Goal: Find contact information: Find contact information

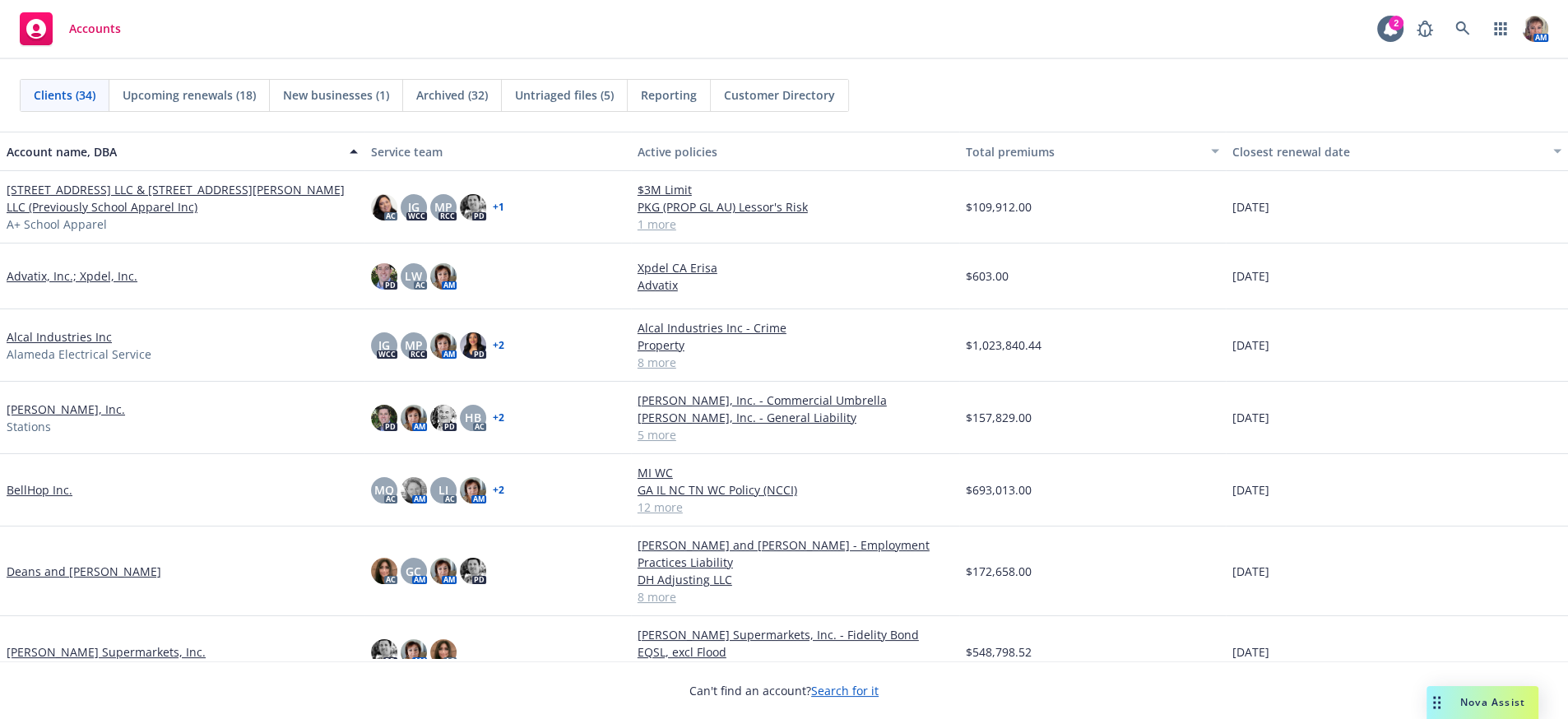
click at [661, 92] on span "Reporting" at bounding box center [669, 95] width 56 height 18
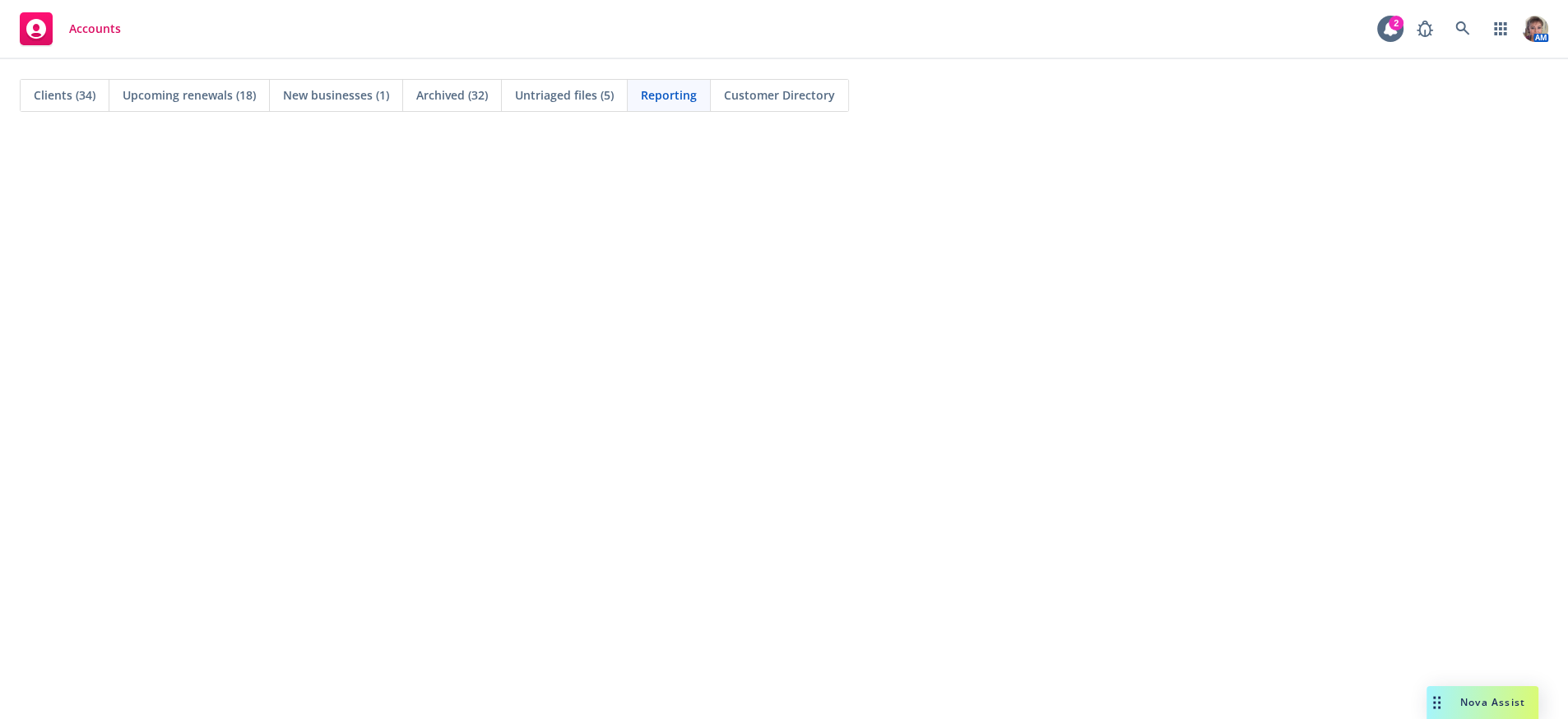
click at [650, 96] on span "Reporting" at bounding box center [669, 95] width 56 height 18
click at [208, 95] on span "Upcoming renewals (18)" at bounding box center [189, 95] width 133 height 18
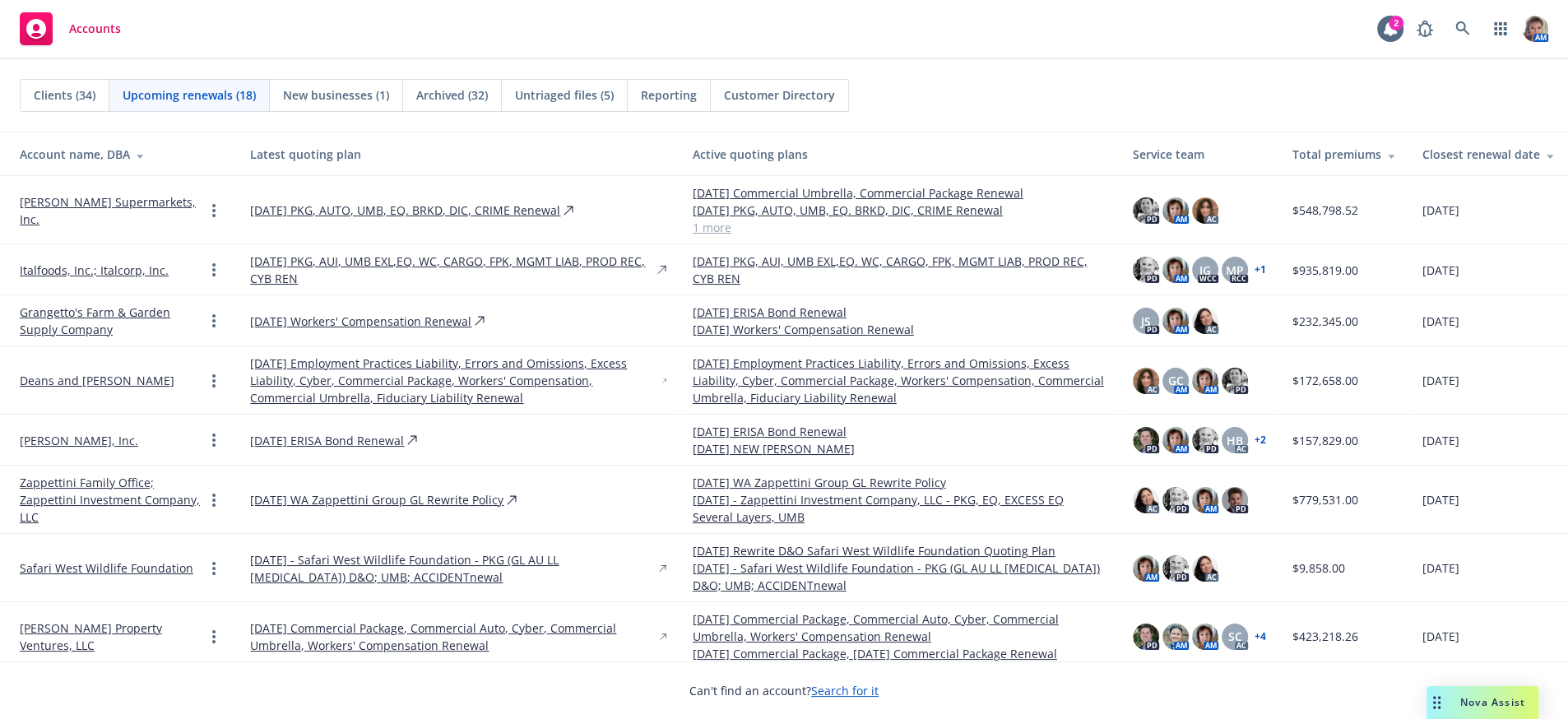
scroll to position [583, 0]
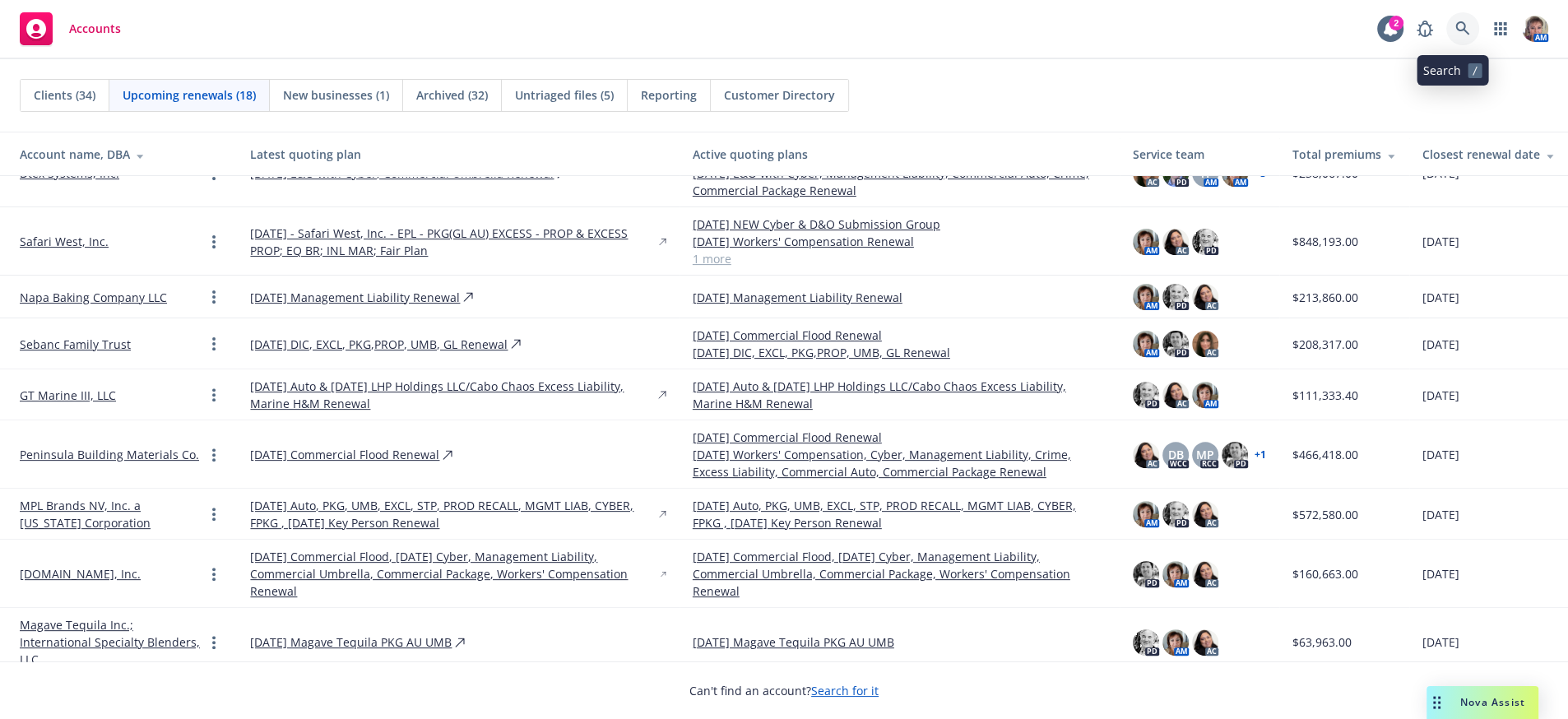
click at [1455, 29] on icon at bounding box center [1461, 28] width 14 height 14
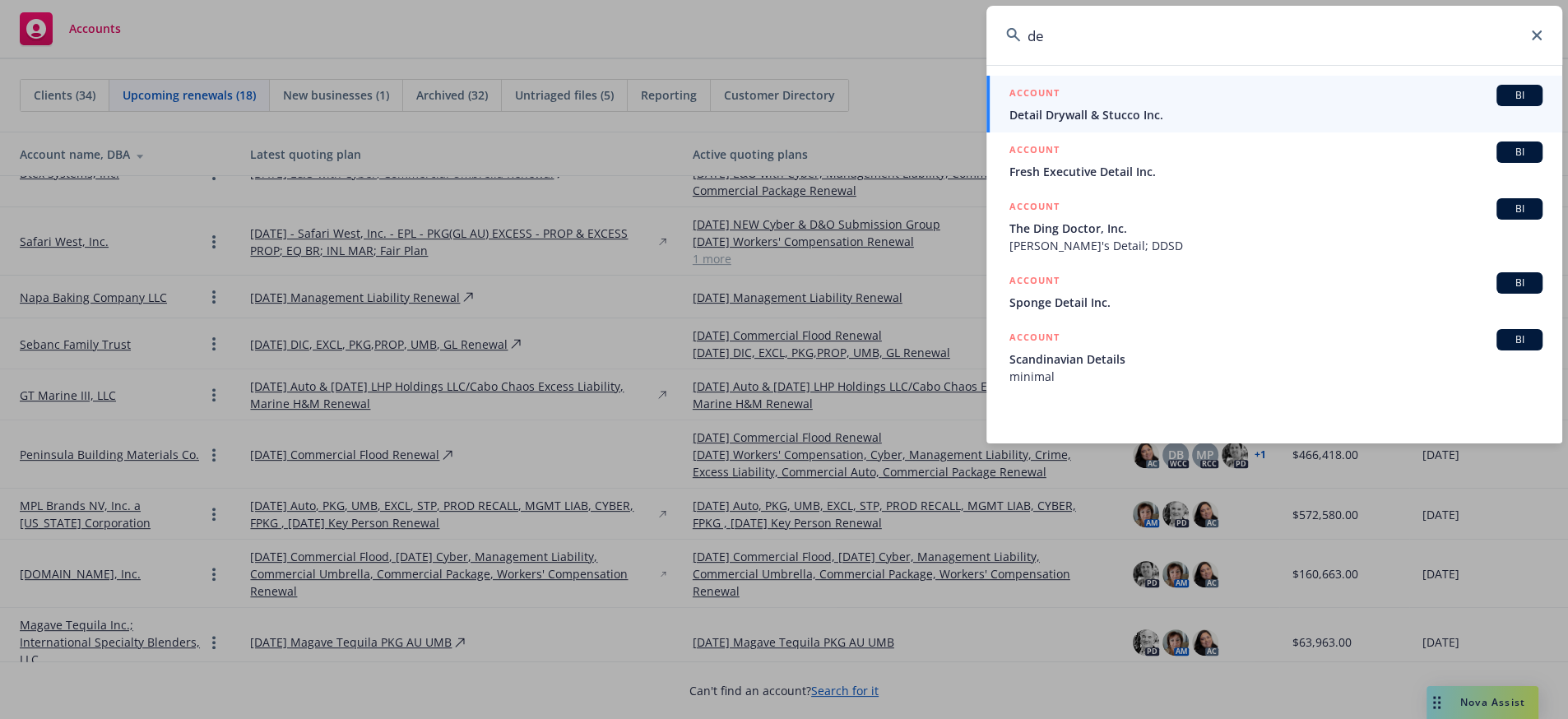
type input "d"
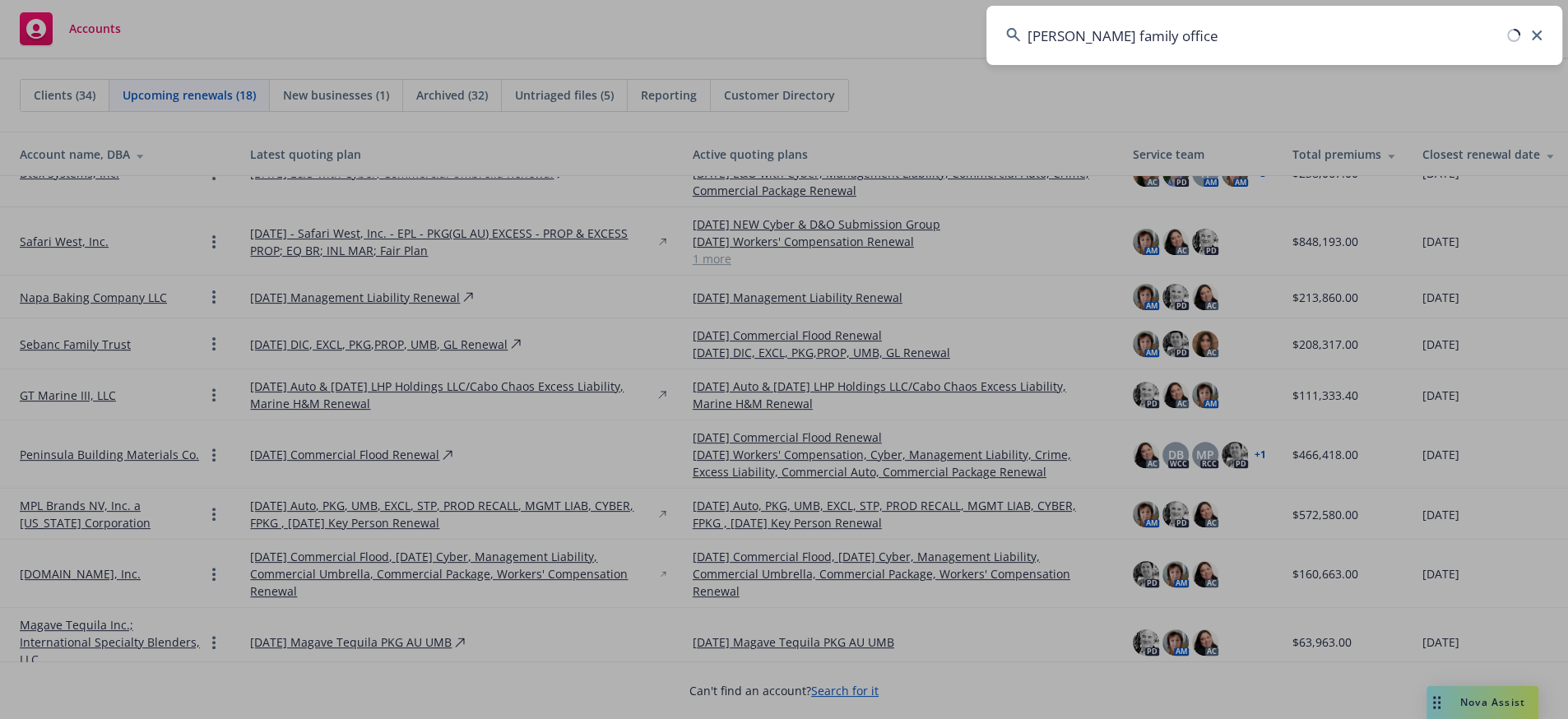
type input "Frisbie family office"
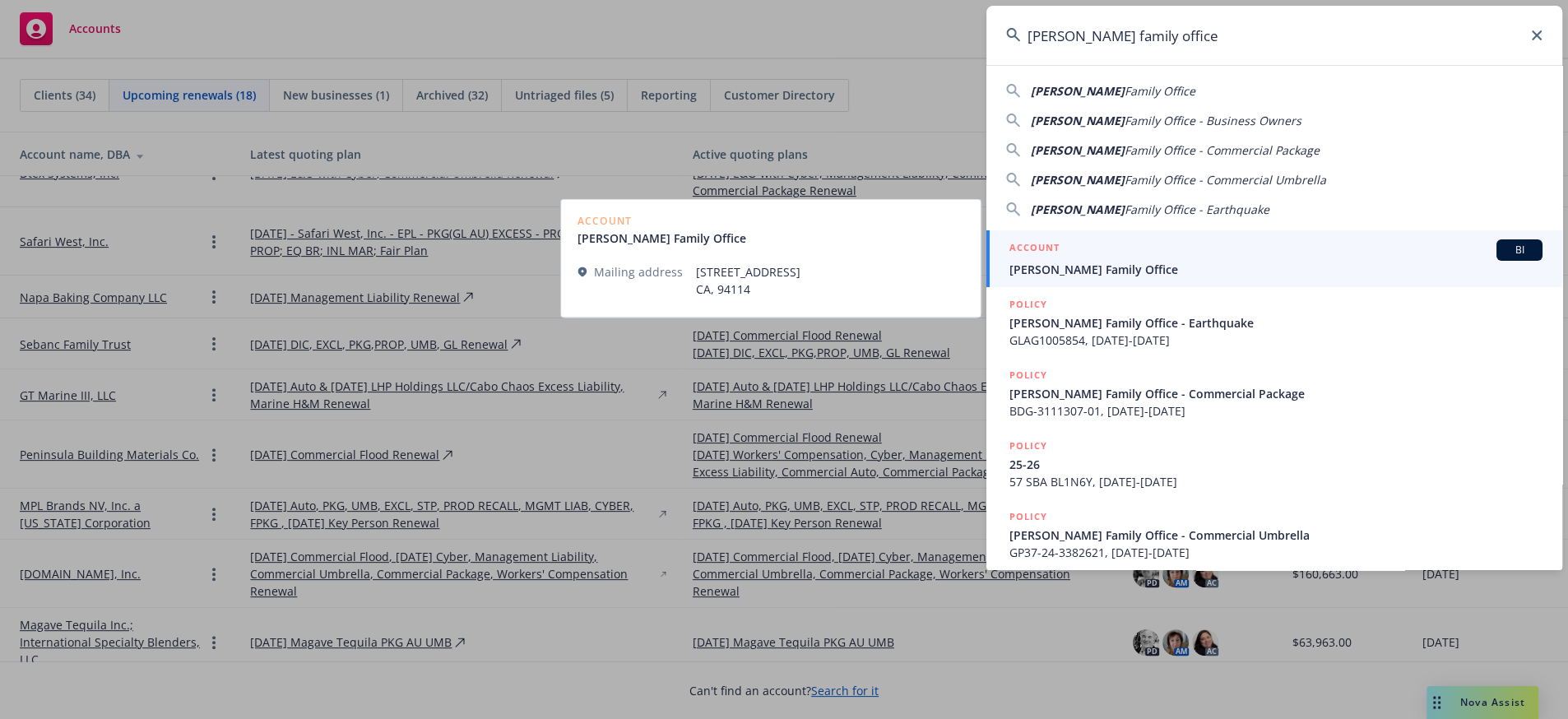
click at [1340, 255] on div "ACCOUNT BI" at bounding box center [1276, 249] width 533 height 21
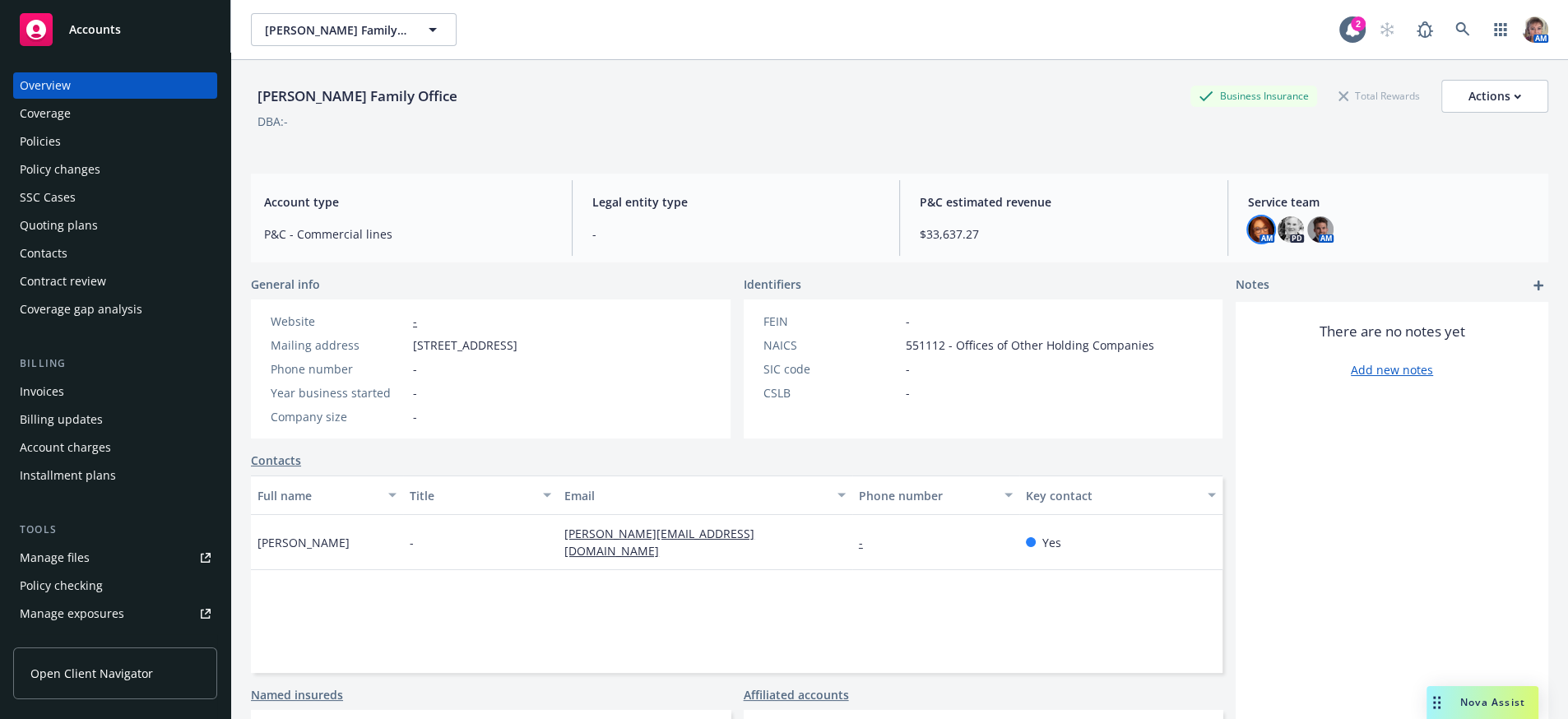
click at [1248, 236] on img at bounding box center [1261, 230] width 26 height 26
click at [1319, 468] on div "There are no notes yet Add new notes" at bounding box center [1392, 581] width 313 height 559
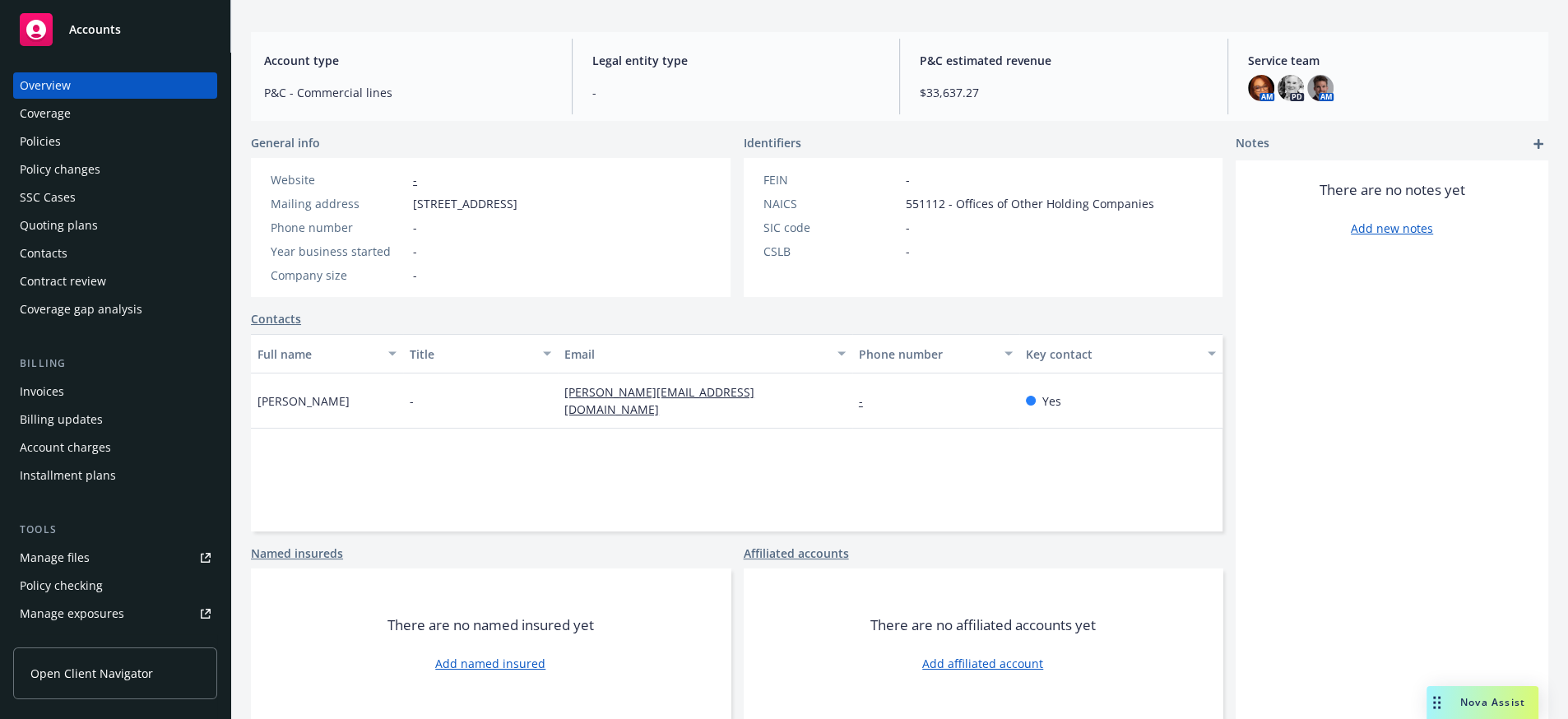
click at [70, 155] on div "Policies" at bounding box center [115, 142] width 191 height 26
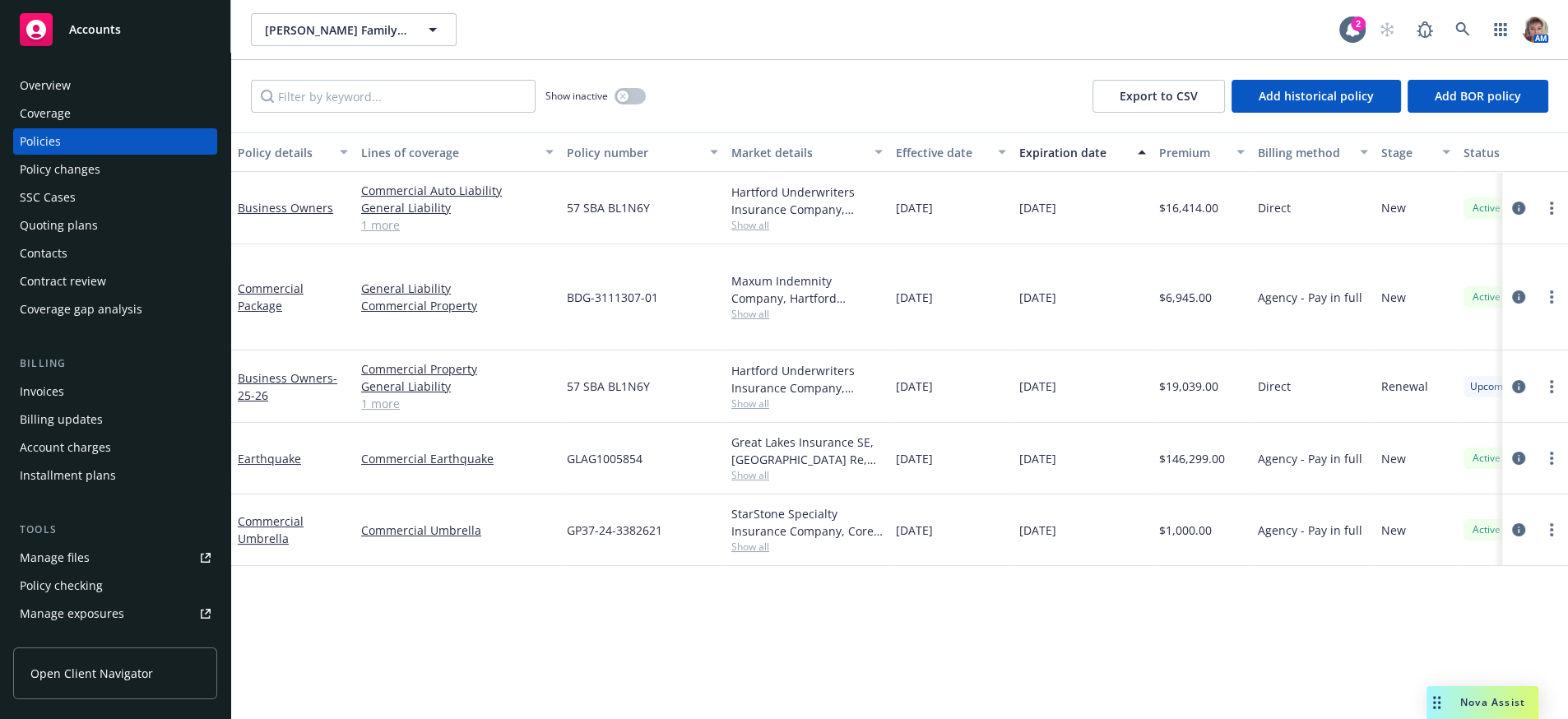
click at [138, 30] on div "Accounts" at bounding box center [115, 30] width 191 height 33
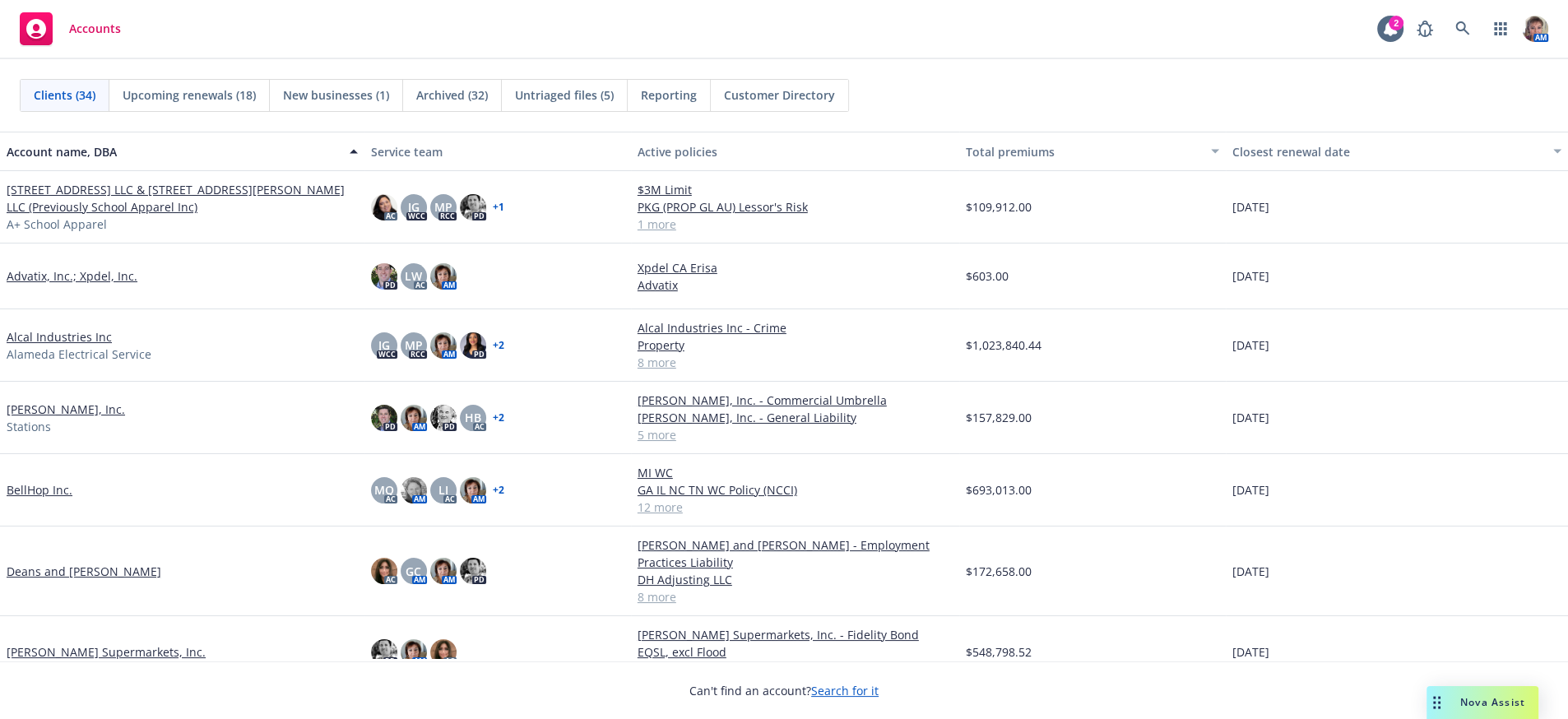
click at [660, 103] on span "Reporting" at bounding box center [669, 95] width 56 height 18
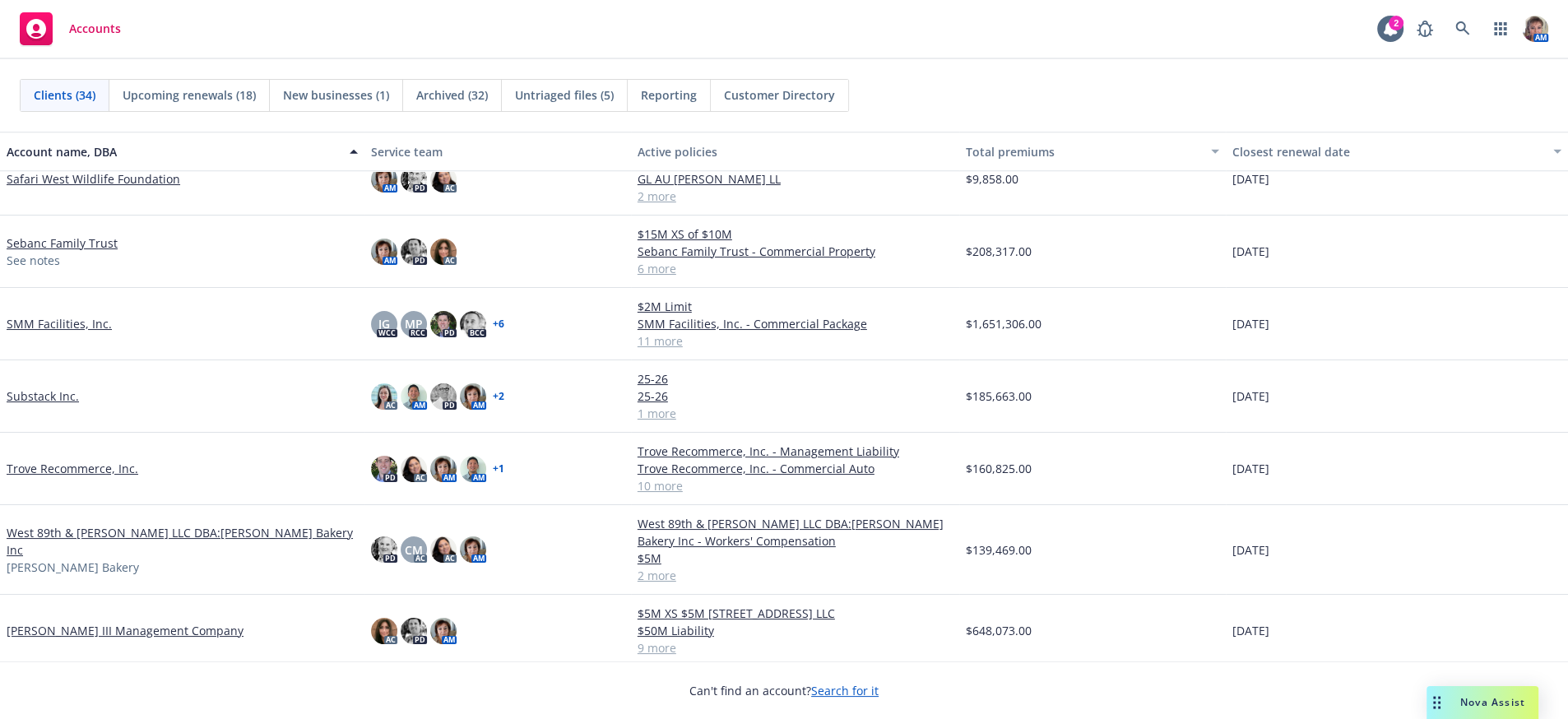
scroll to position [1508, 0]
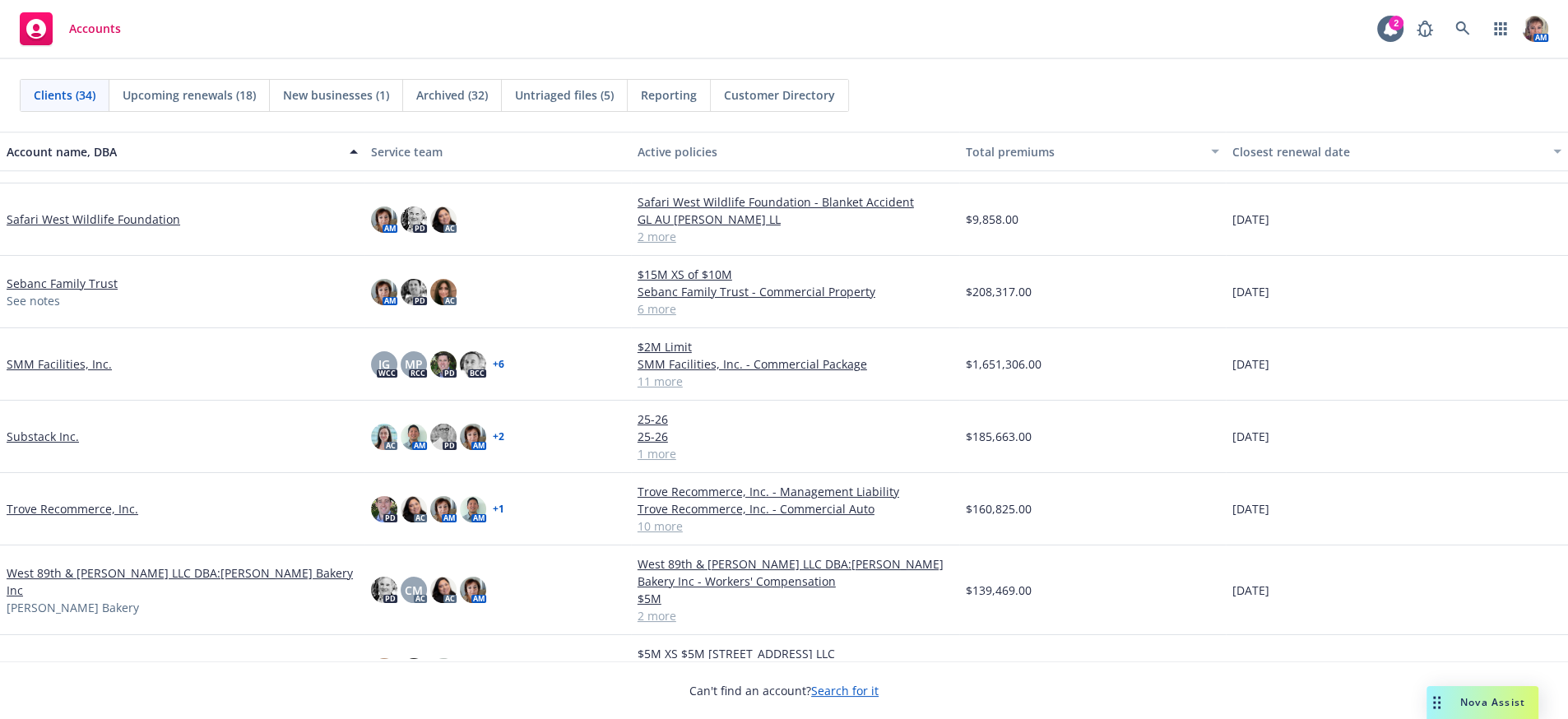
click at [20, 288] on link "Sebanc Family Trust" at bounding box center [62, 284] width 111 height 18
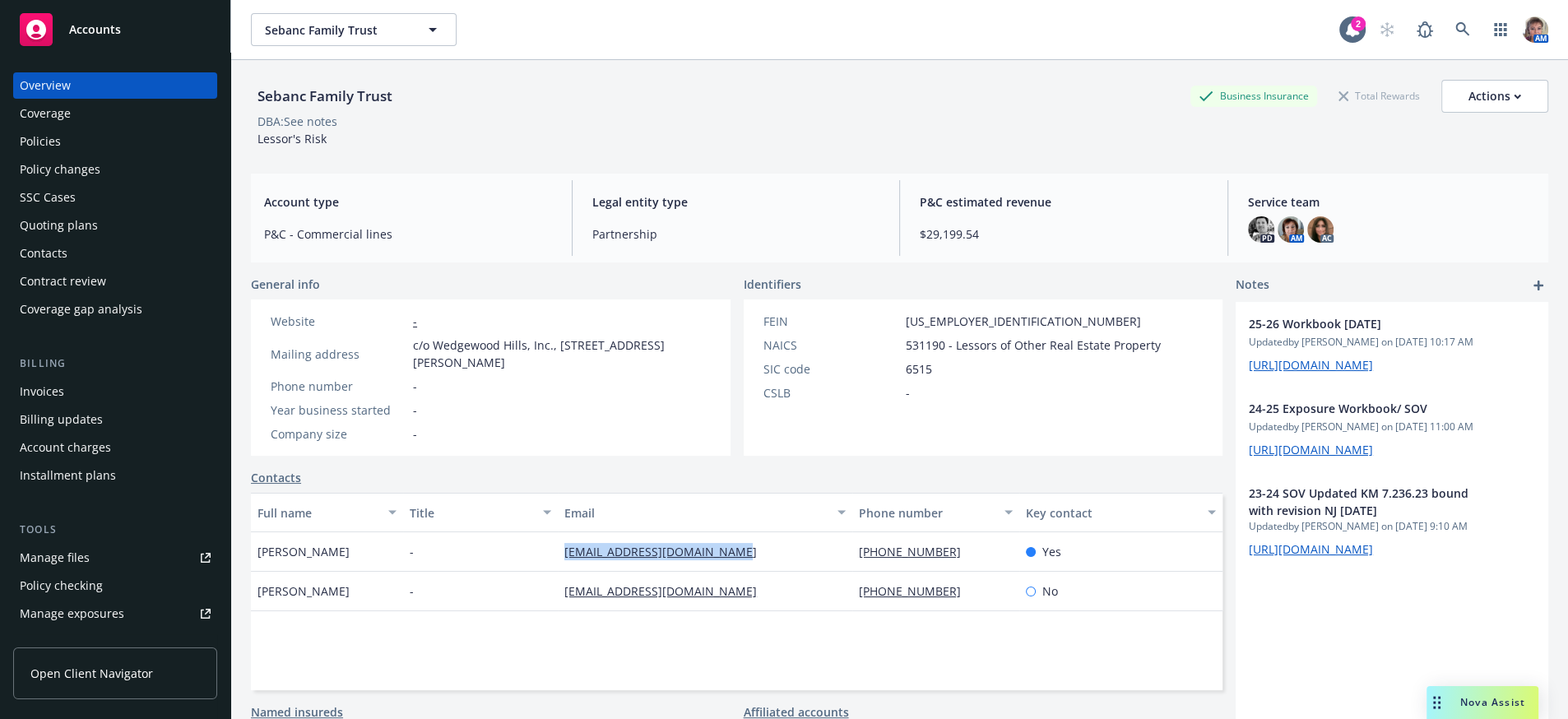
drag, startPoint x: 783, startPoint y: 570, endPoint x: 621, endPoint y: 570, distance: 162.0
click at [558, 572] on div "wedgewoodhillsinc@gmail.com" at bounding box center [705, 552] width 295 height 40
copy link "wedgewoodhillsinc@gmail.com"
